Goal: Information Seeking & Learning: Find specific page/section

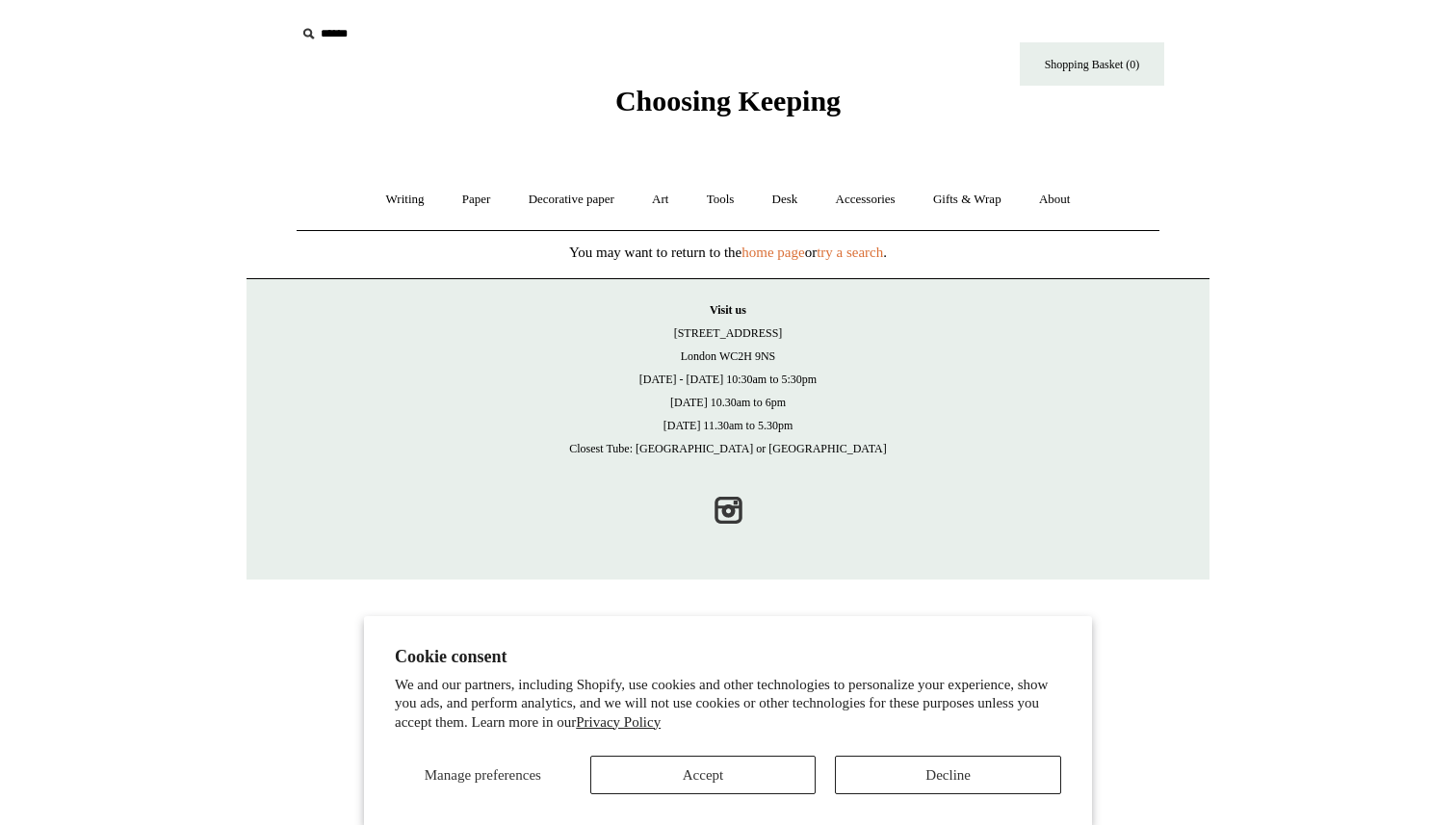
click at [656, 129] on body "Cookie consent We and our partners, including Shopify, use cookies and other te…" at bounding box center [728, 289] width 963 height 579
click at [653, 109] on span "Choosing Keeping" at bounding box center [728, 100] width 225 height 32
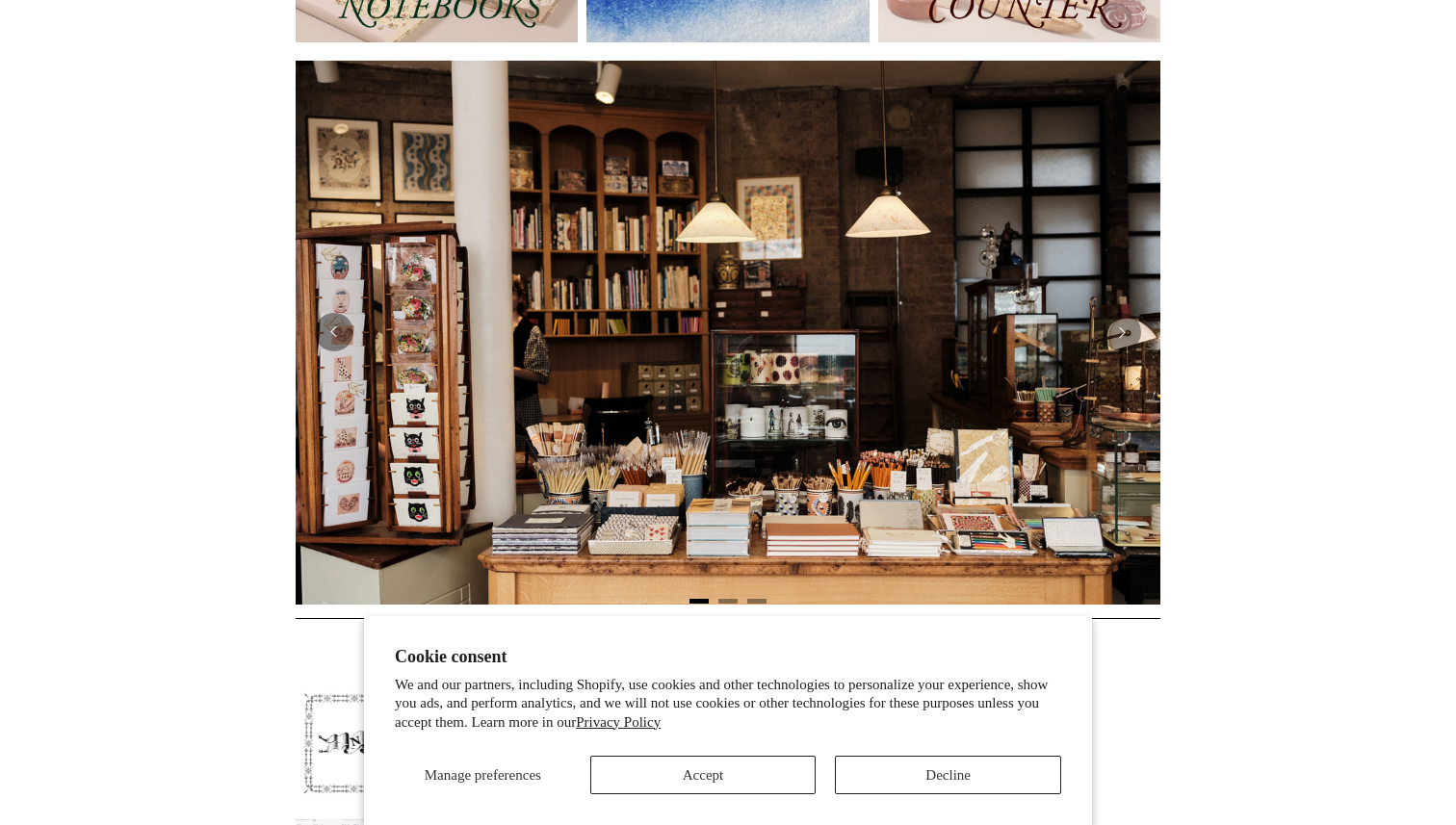
scroll to position [569, 0]
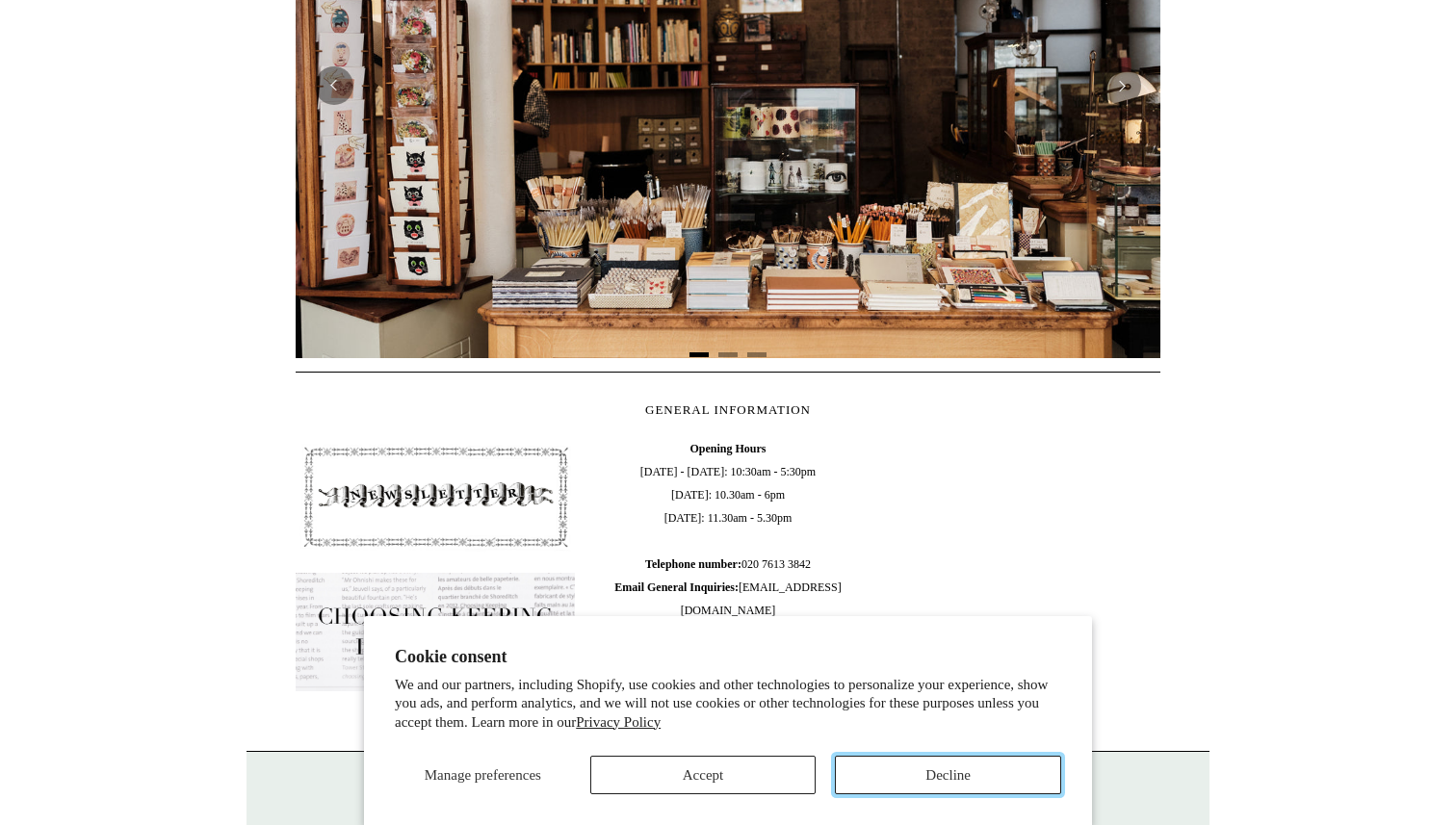
click at [890, 771] on button "Decline" at bounding box center [947, 776] width 226 height 39
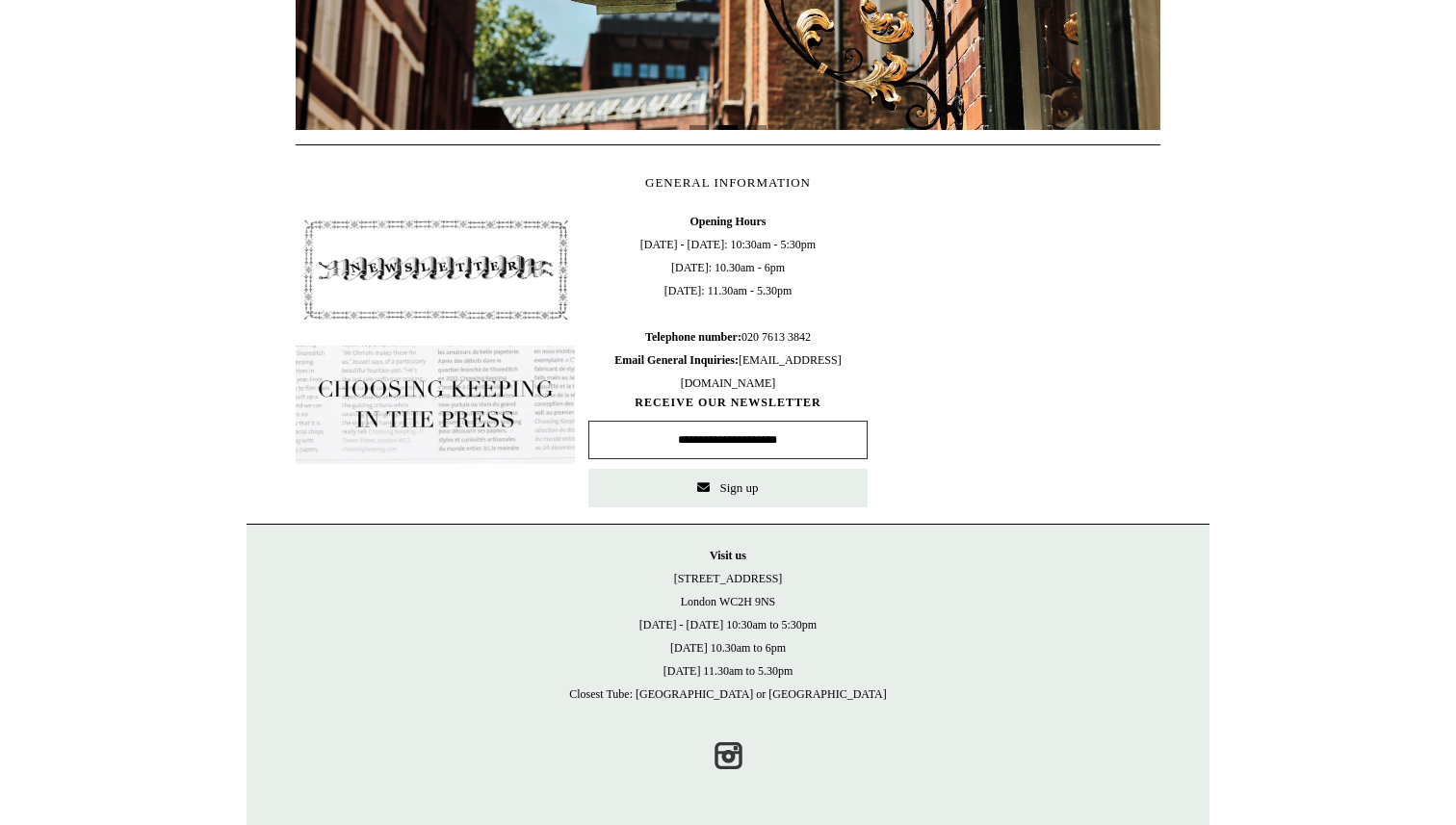
scroll to position [0, 0]
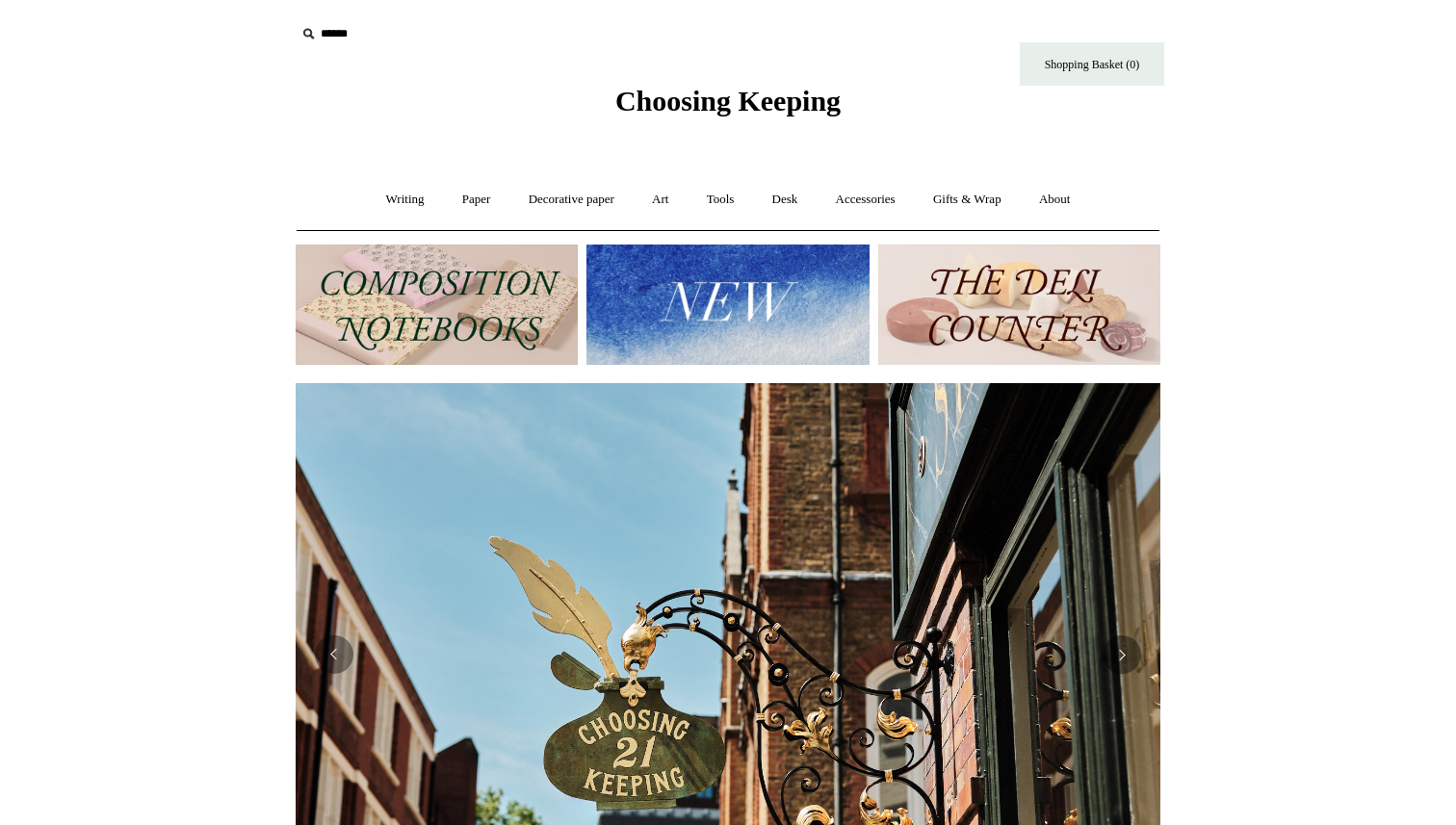
click at [339, 26] on input "text" at bounding box center [414, 34] width 237 height 36
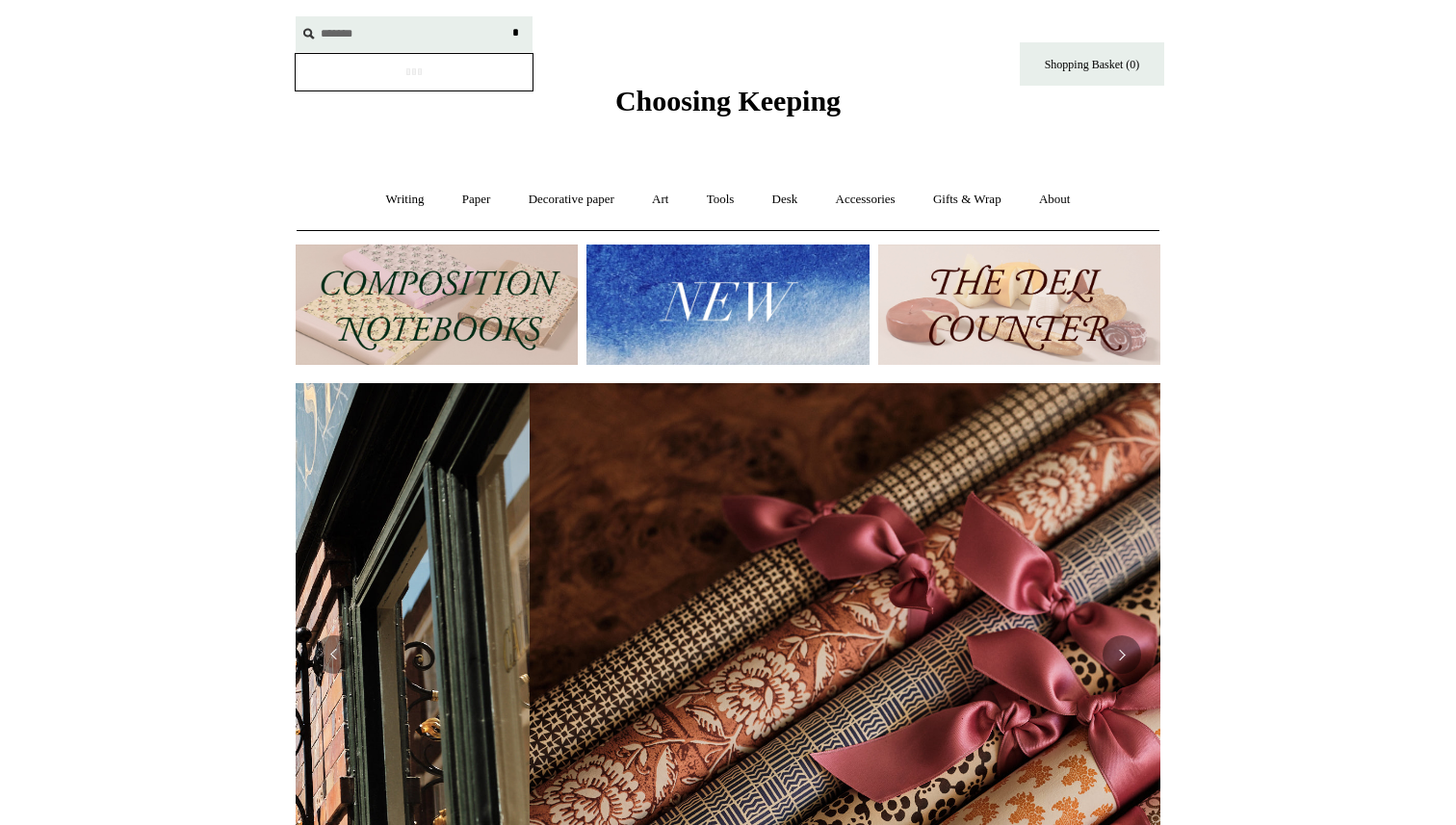
scroll to position [0, 1730]
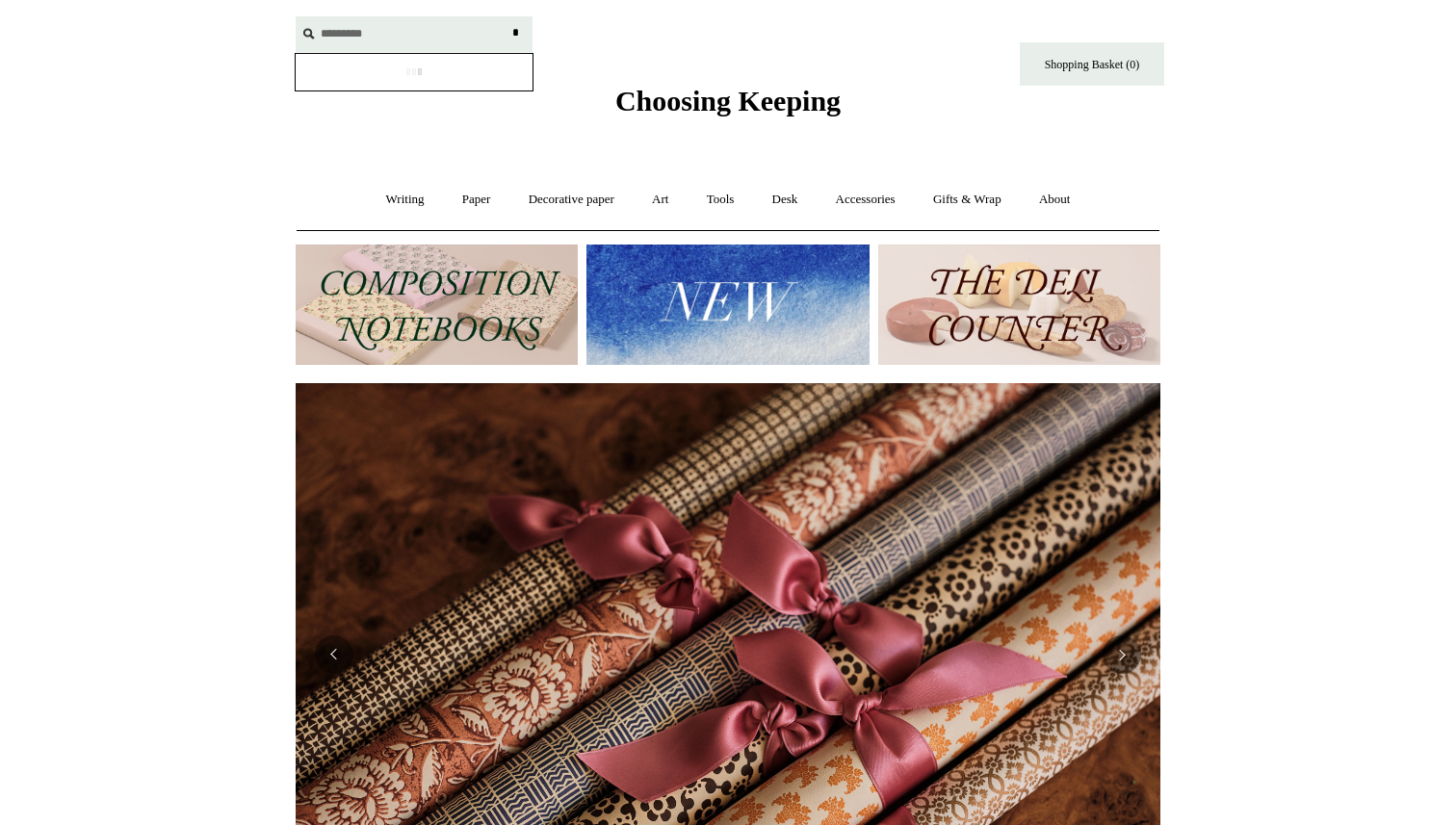
type input "*********"
click at [506, 16] on input "*" at bounding box center [515, 33] width 19 height 34
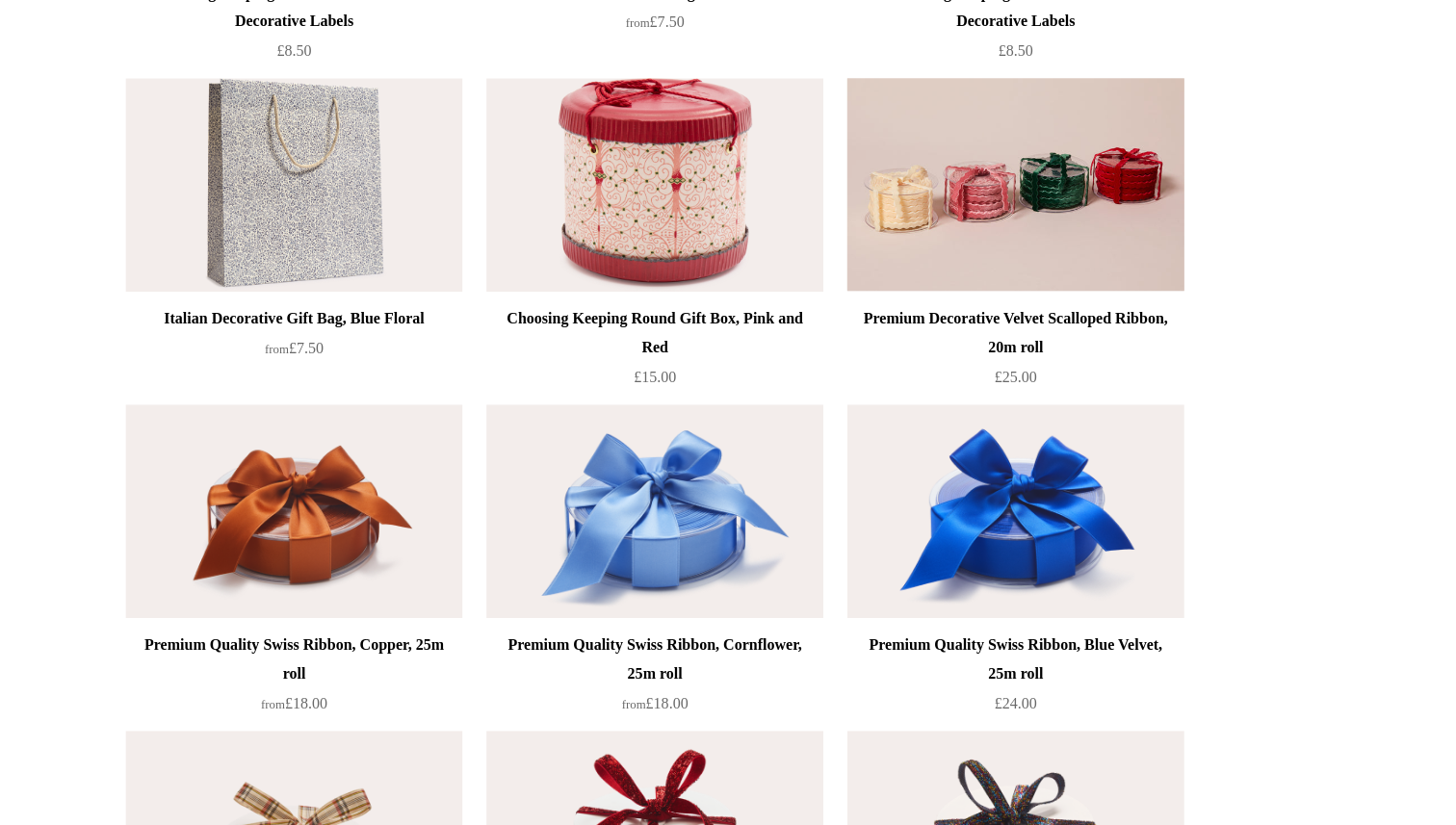
scroll to position [3063, 0]
